Goal: Task Accomplishment & Management: Use online tool/utility

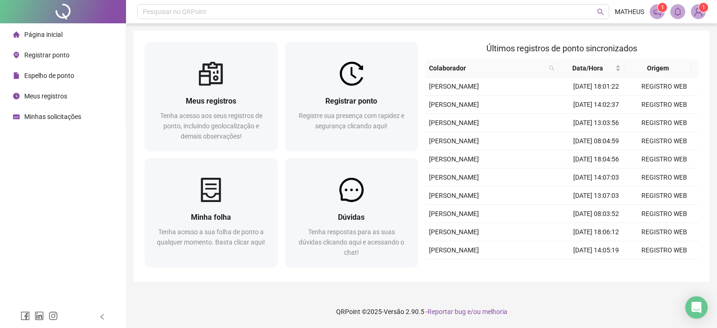
click at [534, 41] on div "Meus registros Tenha acesso aos seus registros de ponto, incluindo geolocalizaç…" at bounding box center [422, 156] width 576 height 251
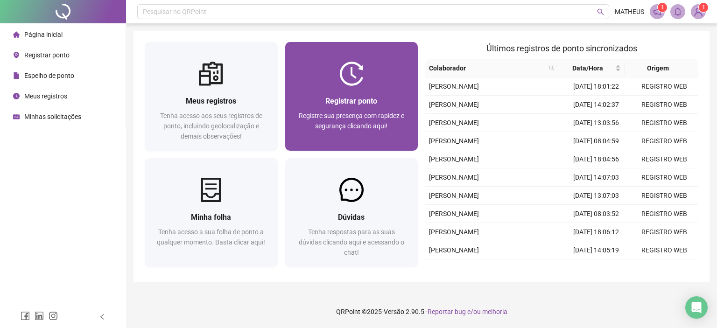
click at [390, 104] on div "Registrar ponto" at bounding box center [351, 101] width 111 height 12
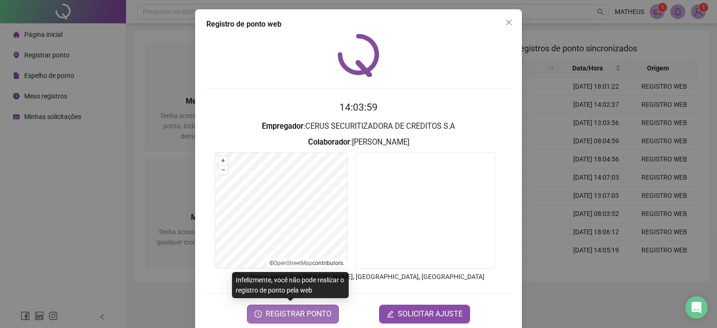
click at [314, 315] on span "REGISTRAR PONTO" at bounding box center [299, 314] width 66 height 11
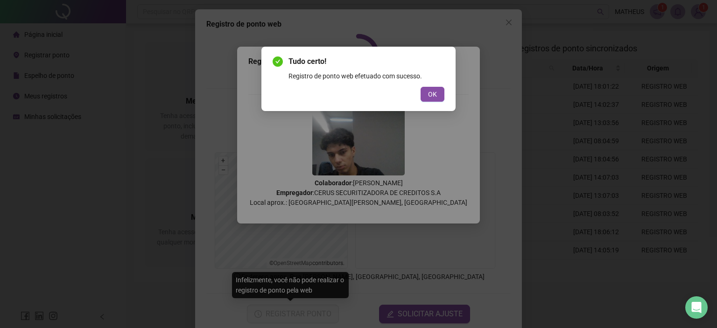
click at [421, 87] on button "OK" at bounding box center [433, 94] width 24 height 15
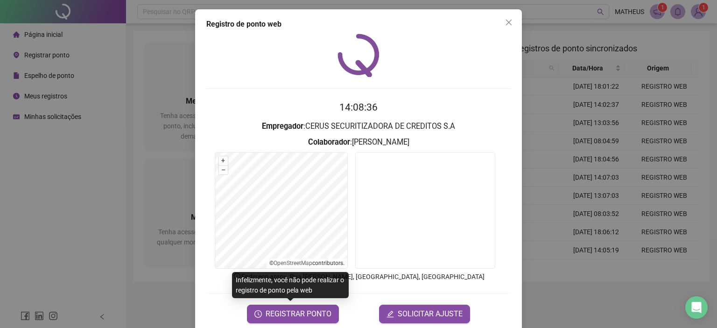
click at [547, 215] on div "Registro de ponto web 14:08:36 Empregador : CERUS SECURITIZADORA DE CREDITOS S.…" at bounding box center [358, 164] width 717 height 328
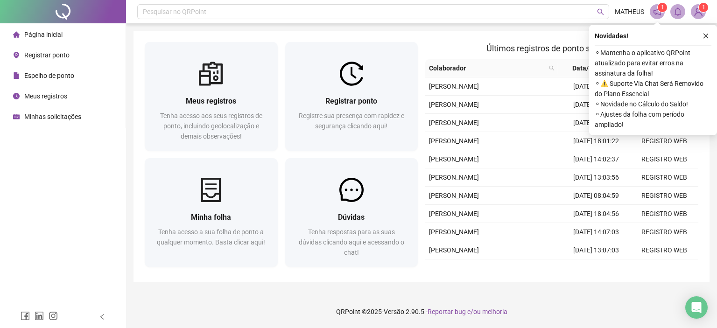
click at [715, 45] on div "Novidades ! ⚬ Mantenha o aplicativo QRPoint atualizado para evitar erros na ass…" at bounding box center [653, 80] width 128 height 111
click at [693, 39] on div "Novidades !" at bounding box center [653, 35] width 117 height 11
click at [698, 32] on div "Novidades !" at bounding box center [653, 35] width 117 height 11
click at [714, 37] on div "Novidades ! ⚬ Mantenha o aplicativo QRPoint atualizado para evitar erros na ass…" at bounding box center [653, 80] width 128 height 111
click at [701, 41] on button "button" at bounding box center [705, 35] width 11 height 11
